Goal: Transaction & Acquisition: Purchase product/service

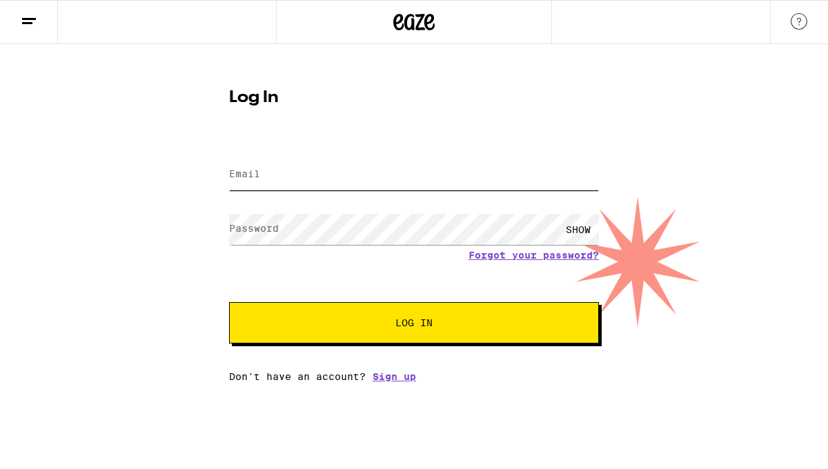
type input "[PERSON_NAME][EMAIL_ADDRESS][PERSON_NAME][DOMAIN_NAME]"
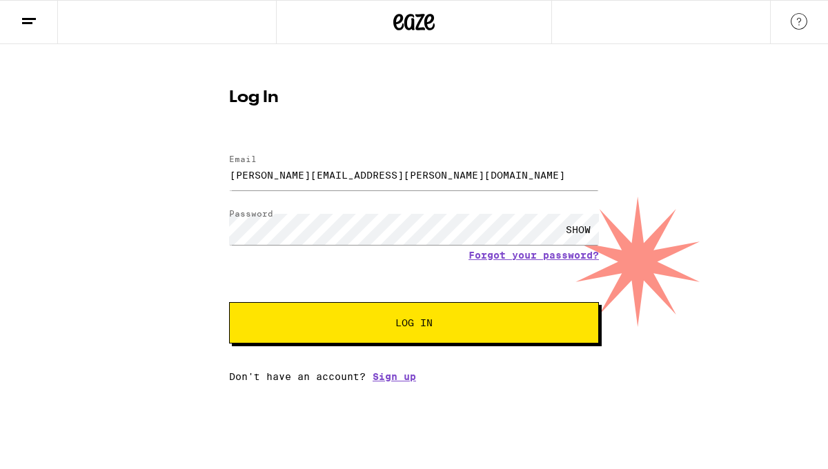
click at [335, 337] on button "Log In" at bounding box center [414, 322] width 370 height 41
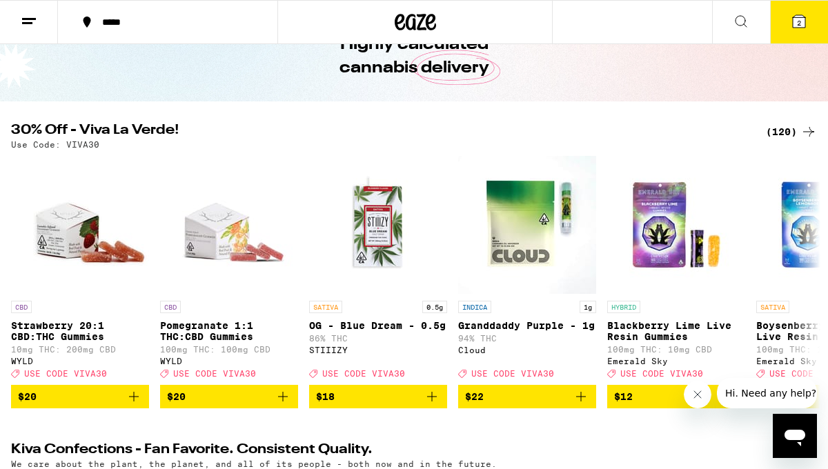
scroll to position [146, 0]
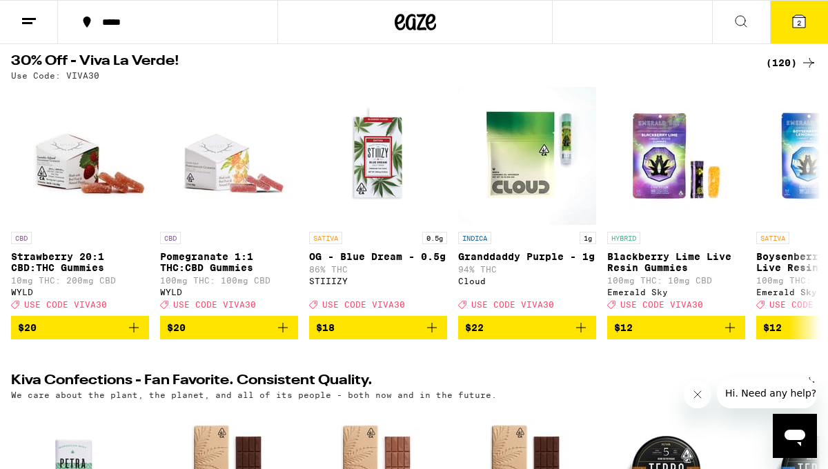
click at [800, 63] on icon at bounding box center [808, 63] width 17 height 17
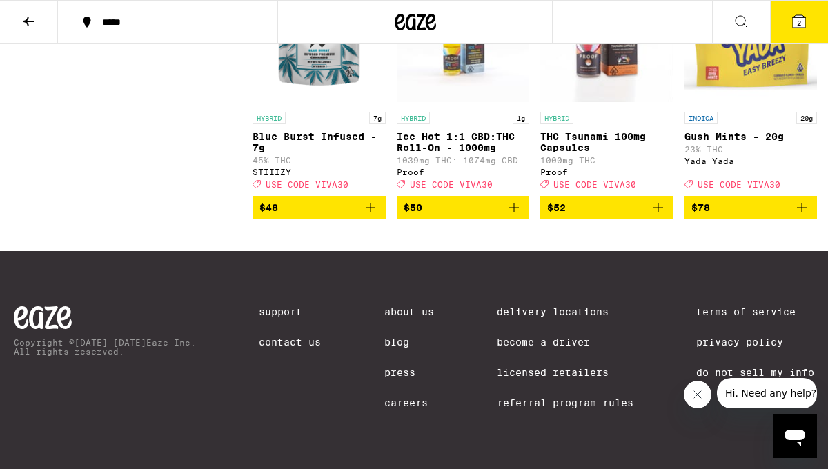
scroll to position [7988, 0]
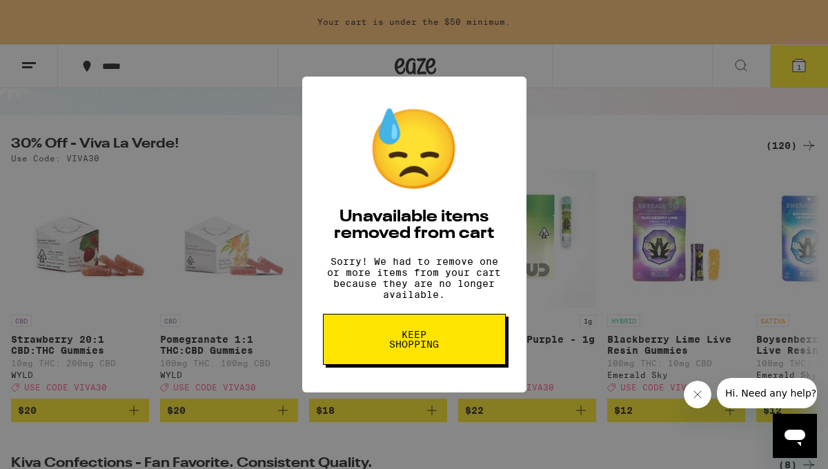
scroll to position [268, 0]
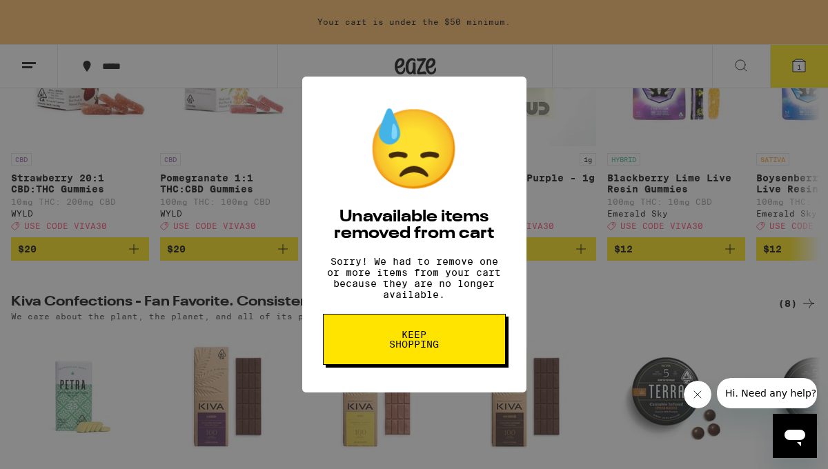
click at [374, 340] on button "Keep Shopping" at bounding box center [414, 339] width 183 height 51
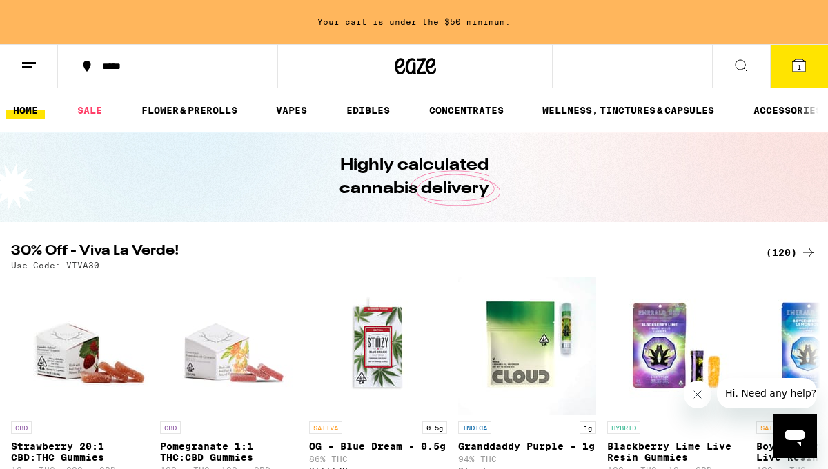
click at [29, 63] on line at bounding box center [29, 63] width 14 height 0
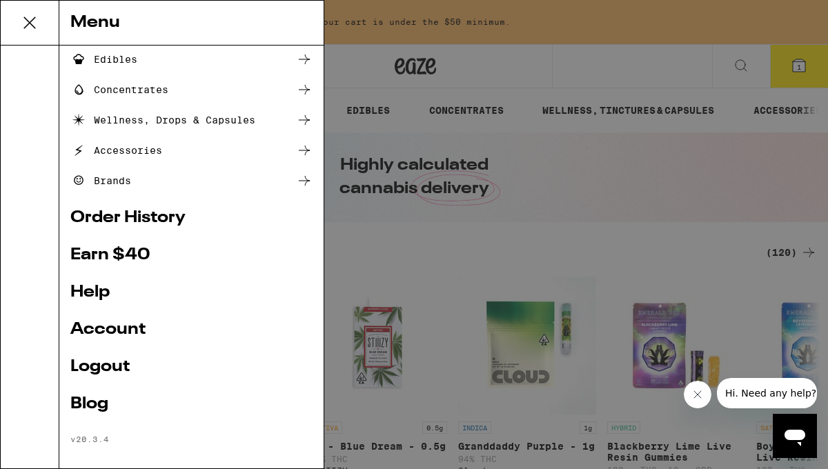
scroll to position [158, 0]
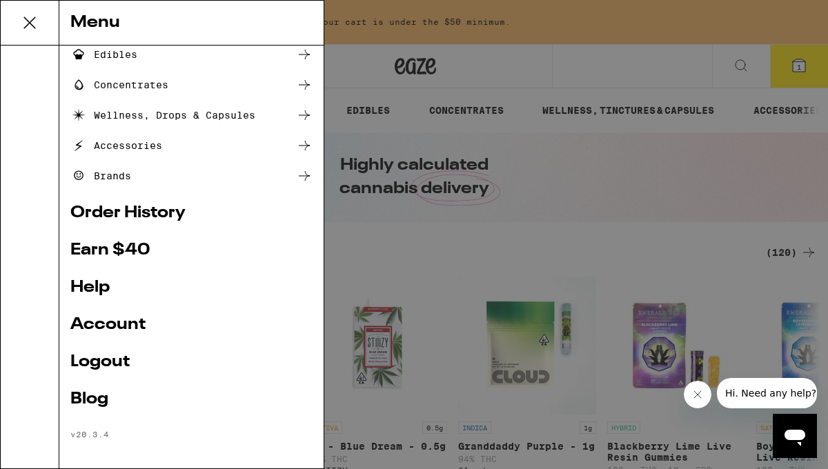
click at [115, 324] on link "Account" at bounding box center [191, 325] width 242 height 17
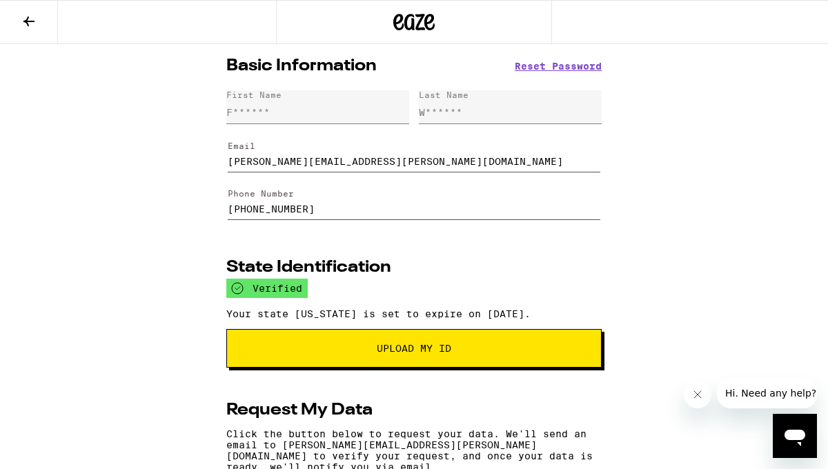
click at [31, 21] on icon at bounding box center [29, 21] width 17 height 17
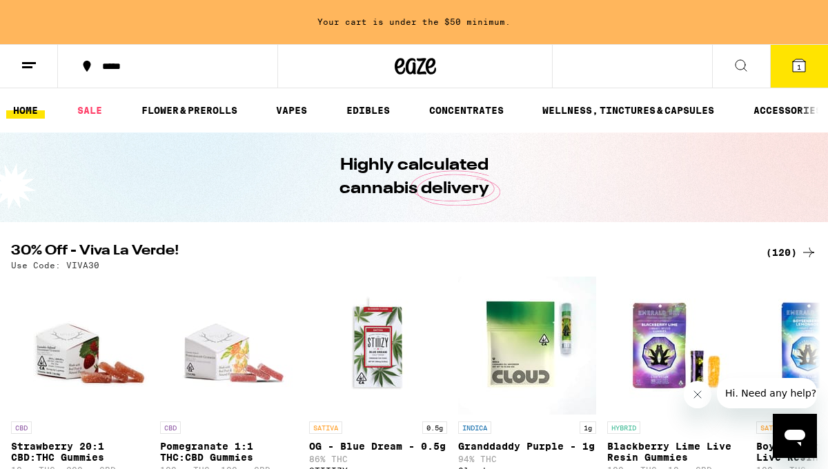
click at [25, 72] on icon at bounding box center [29, 65] width 17 height 17
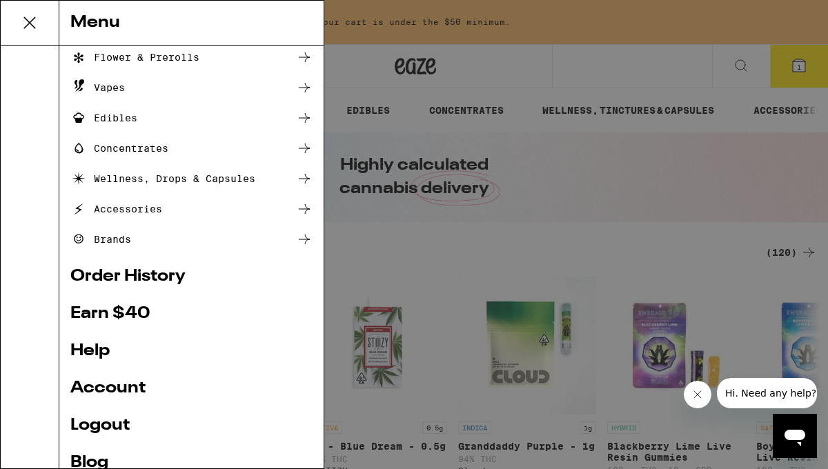
scroll to position [165, 0]
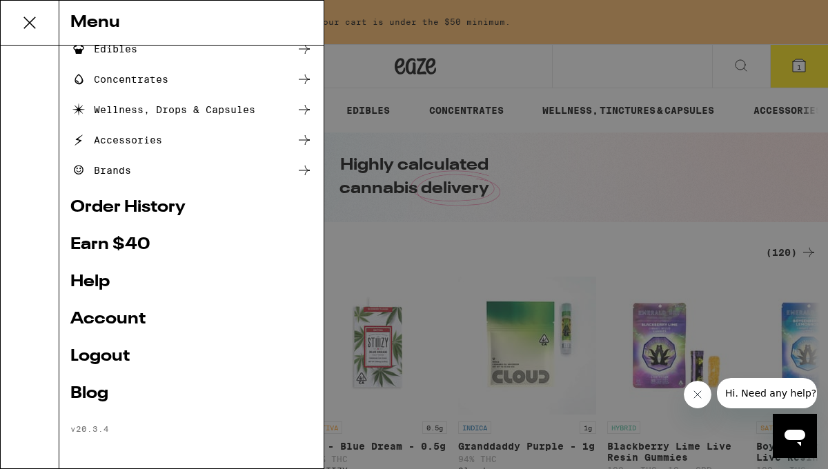
click at [102, 320] on link "Account" at bounding box center [191, 319] width 242 height 17
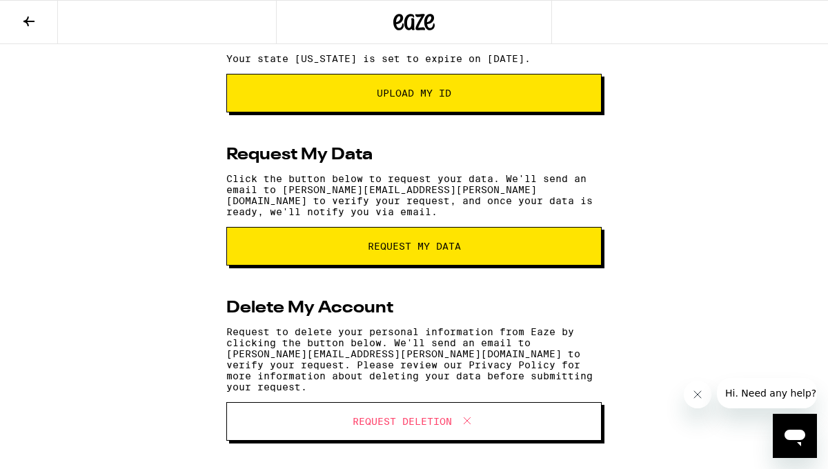
scroll to position [262, 0]
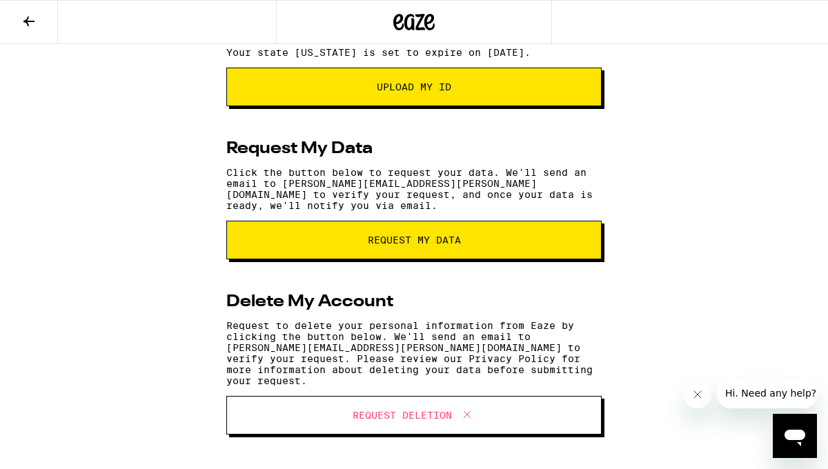
click at [45, 19] on button at bounding box center [29, 22] width 58 height 43
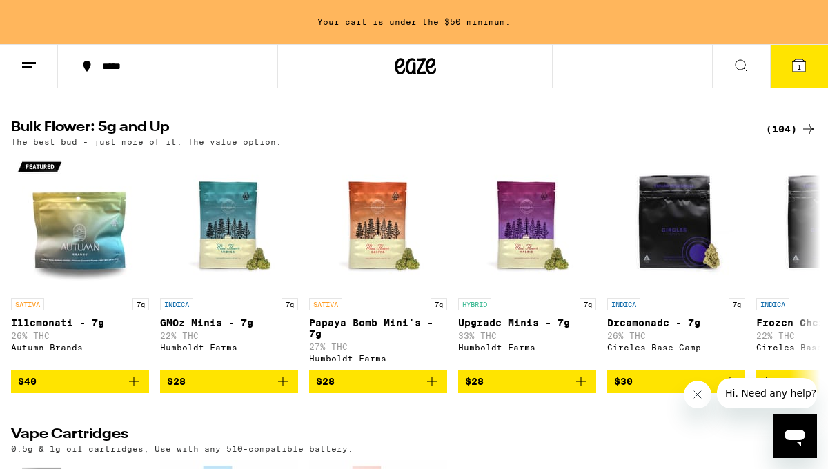
scroll to position [1384, 0]
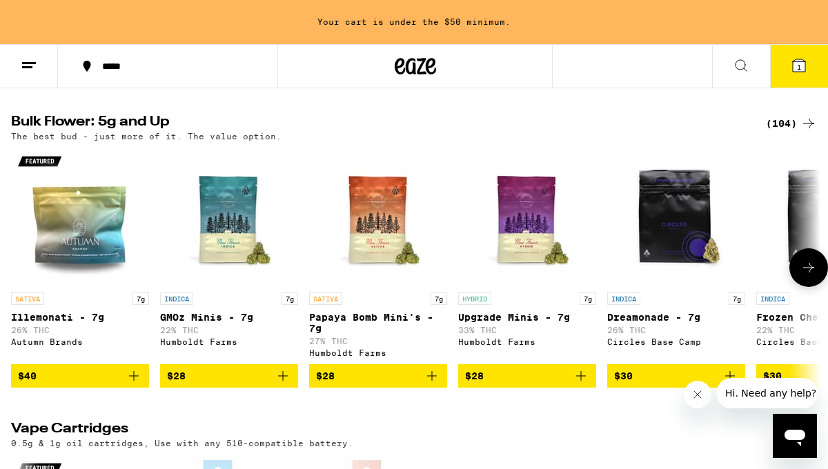
click at [816, 276] on icon at bounding box center [808, 267] width 17 height 17
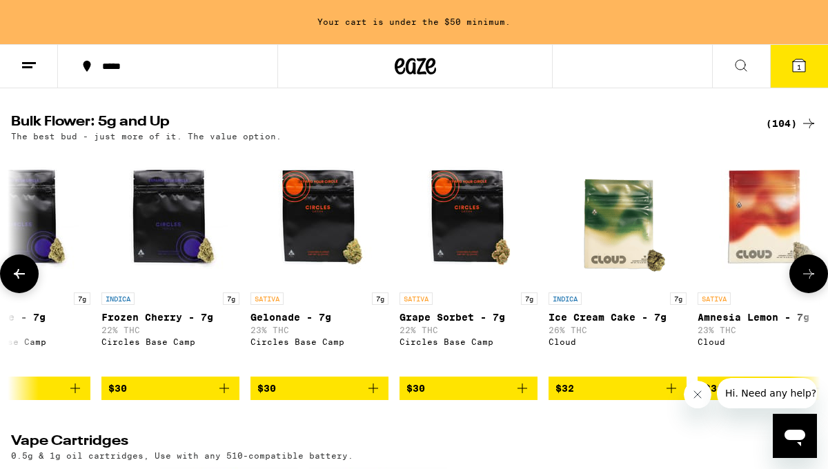
scroll to position [0, 656]
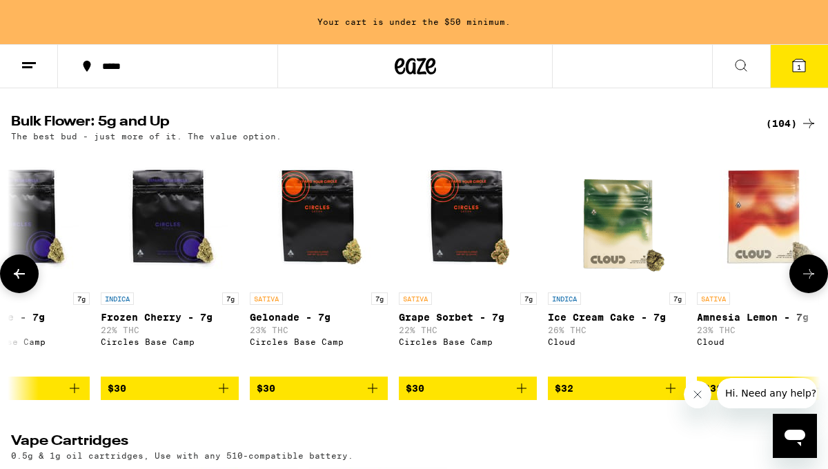
click at [817, 293] on button at bounding box center [808, 274] width 39 height 39
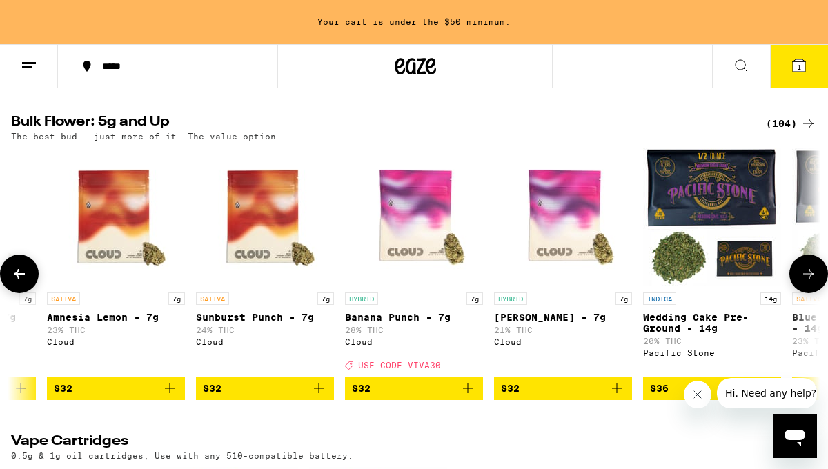
scroll to position [0, 1311]
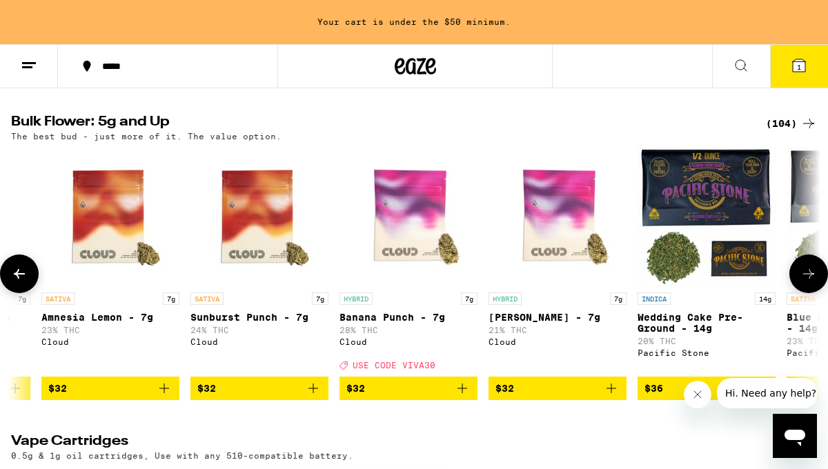
click at [817, 293] on button at bounding box center [808, 274] width 39 height 39
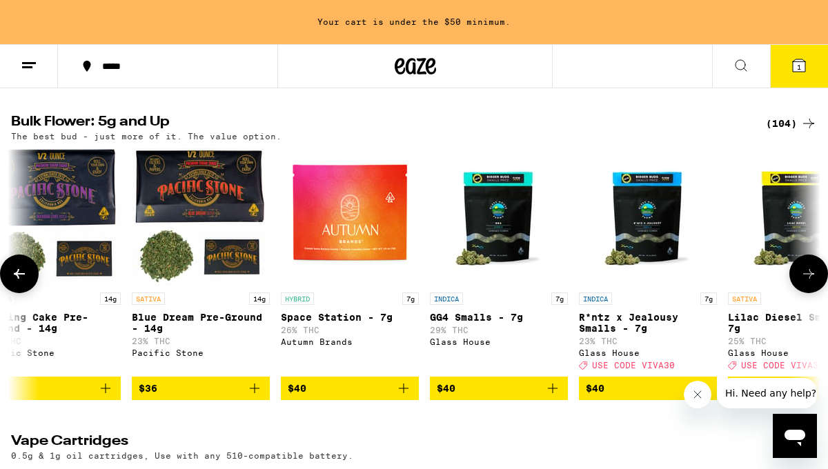
scroll to position [0, 1967]
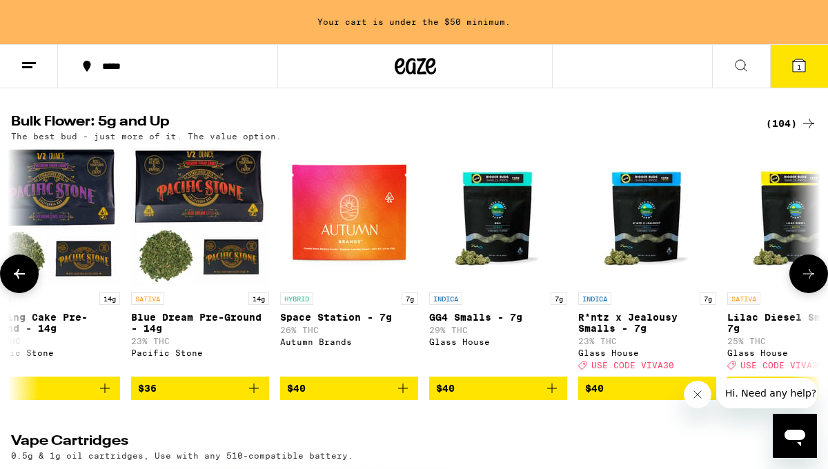
click at [817, 293] on button at bounding box center [808, 274] width 39 height 39
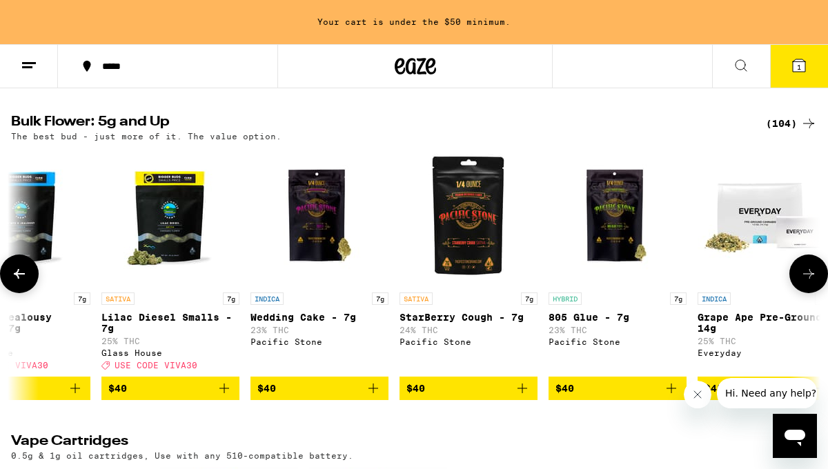
scroll to position [0, 2622]
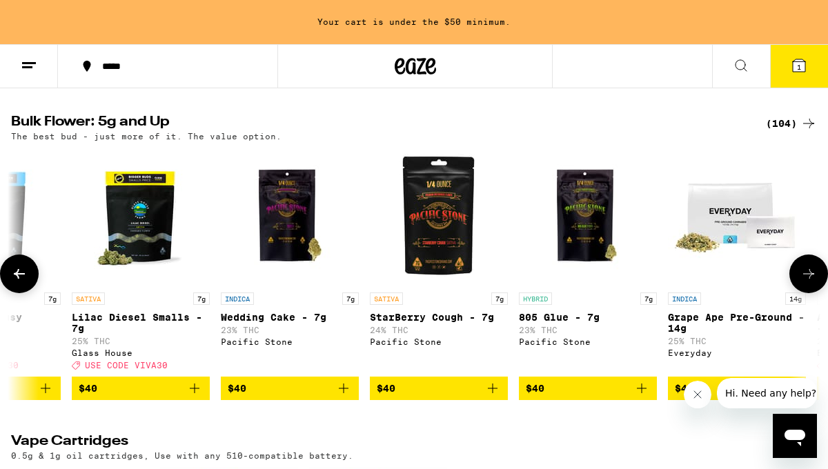
click at [817, 293] on button at bounding box center [808, 274] width 39 height 39
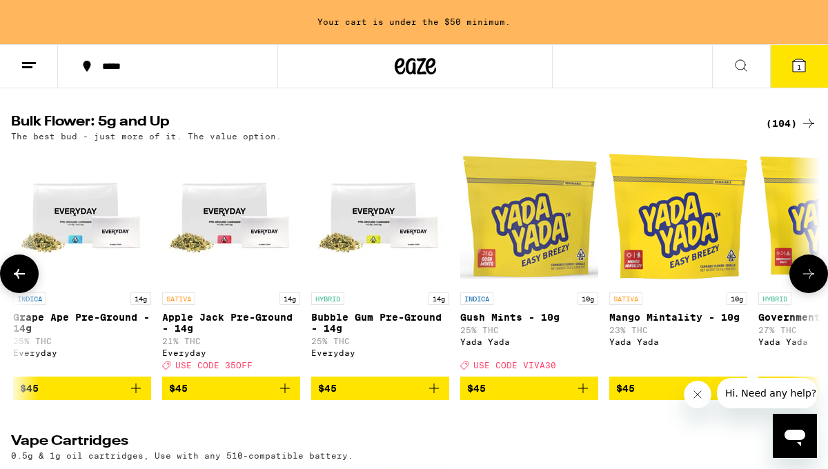
scroll to position [0, 3278]
